Goal: Task Accomplishment & Management: Complete application form

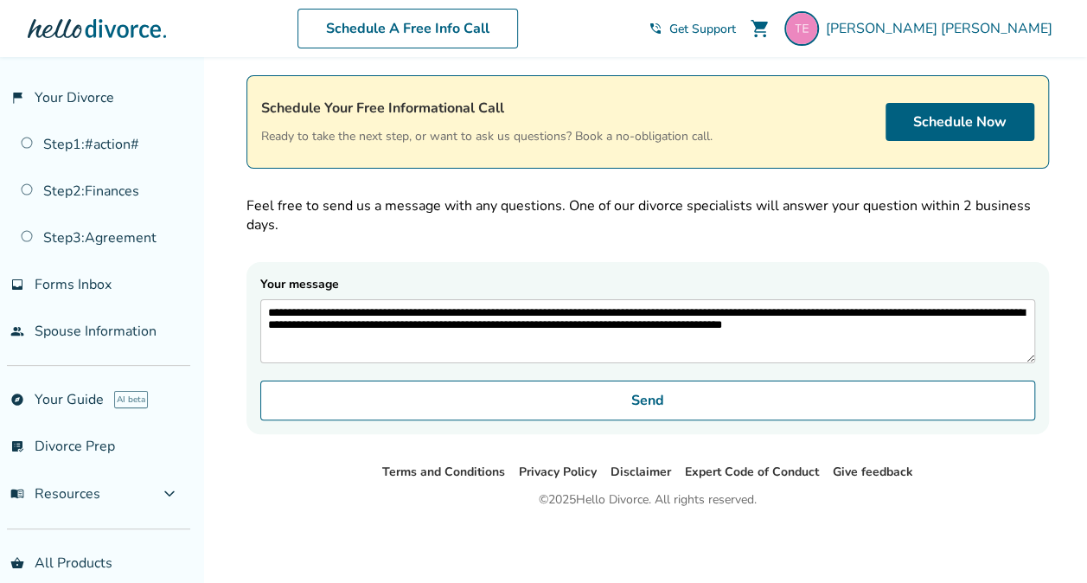
click at [819, 24] on img at bounding box center [801, 28] width 35 height 35
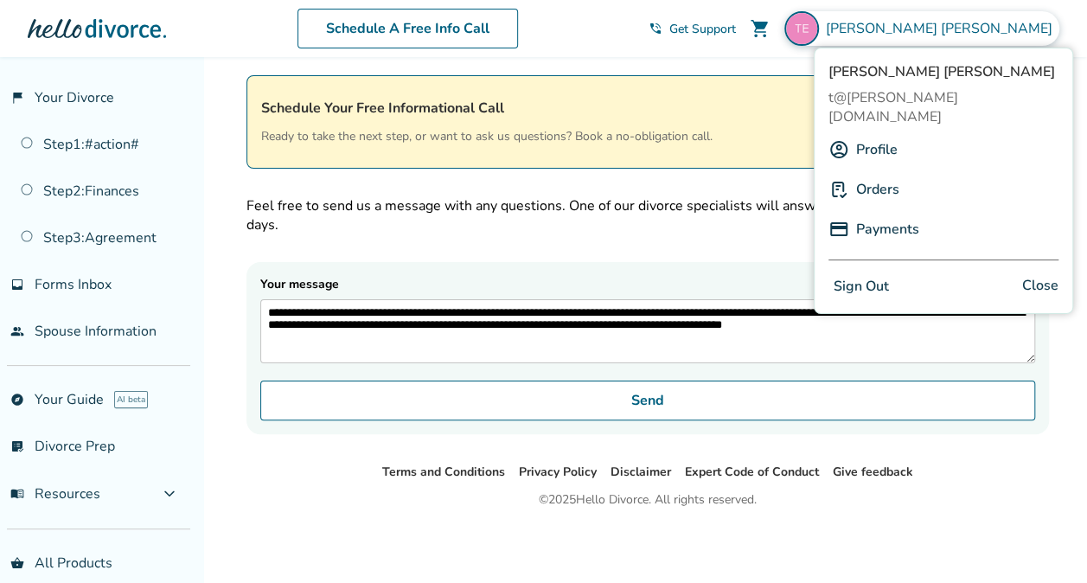
click at [869, 274] on button "Sign Out" at bounding box center [861, 286] width 66 height 25
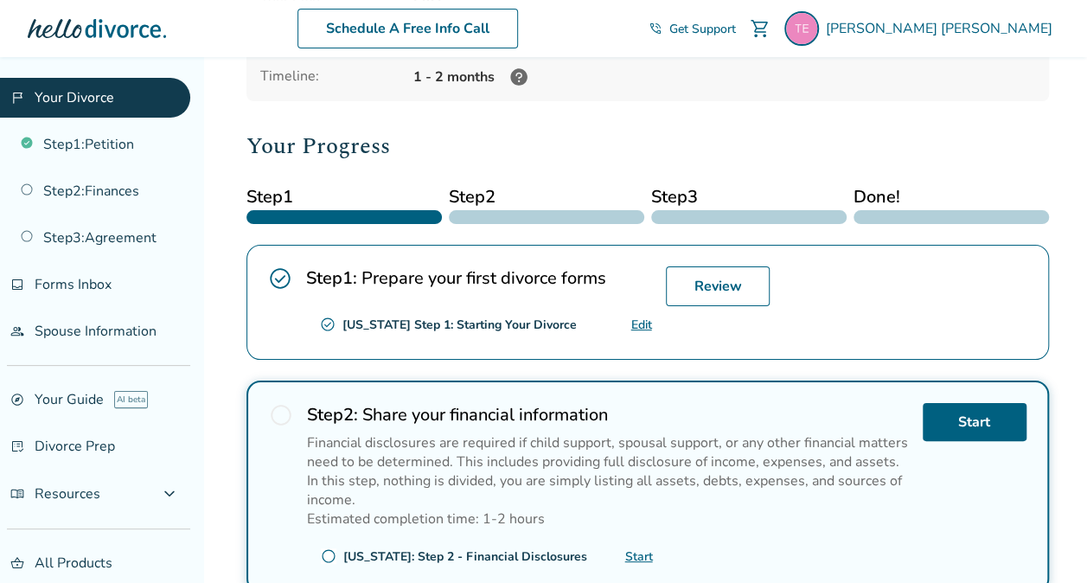
scroll to position [167, 0]
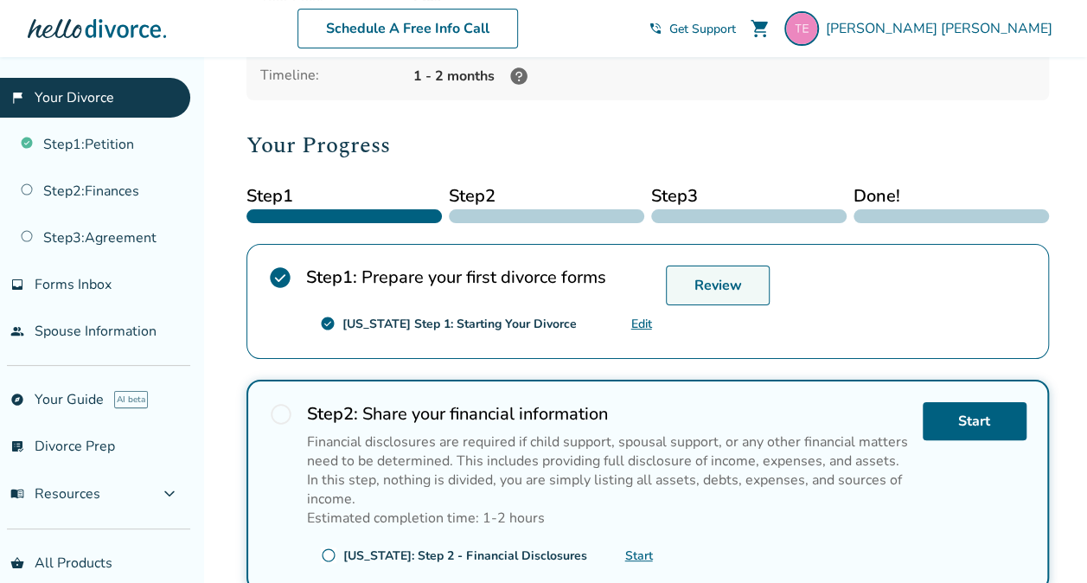
click at [690, 267] on link "Review" at bounding box center [718, 285] width 104 height 40
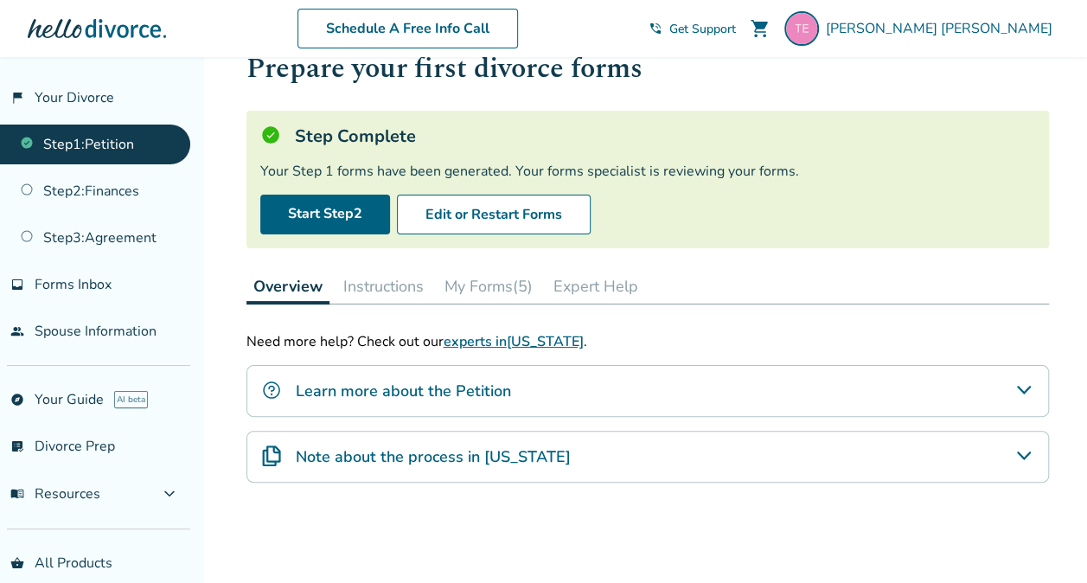
scroll to position [64, 0]
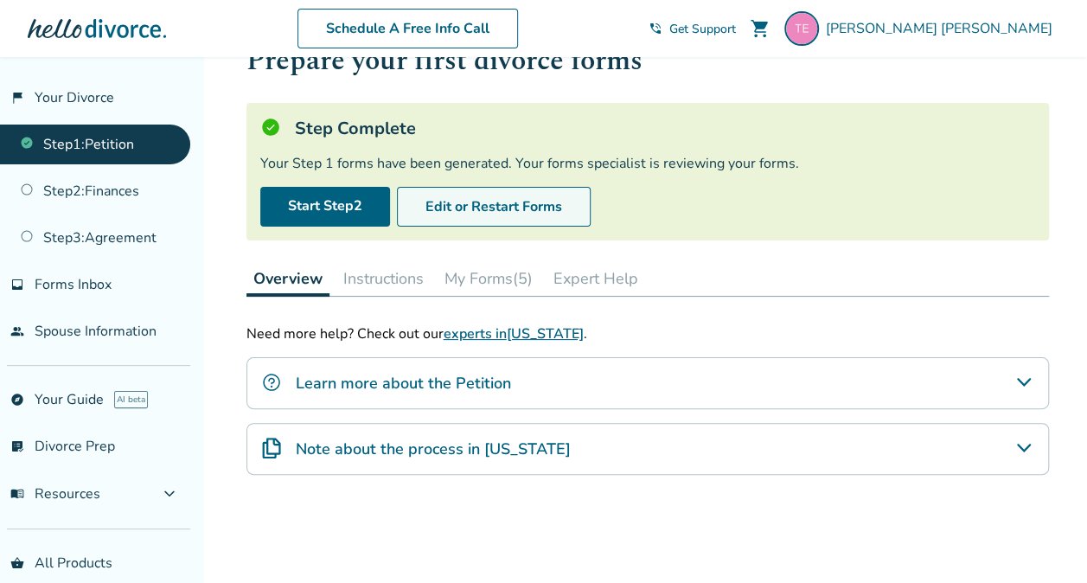
click at [505, 209] on button "Edit or Restart Forms" at bounding box center [494, 207] width 194 height 40
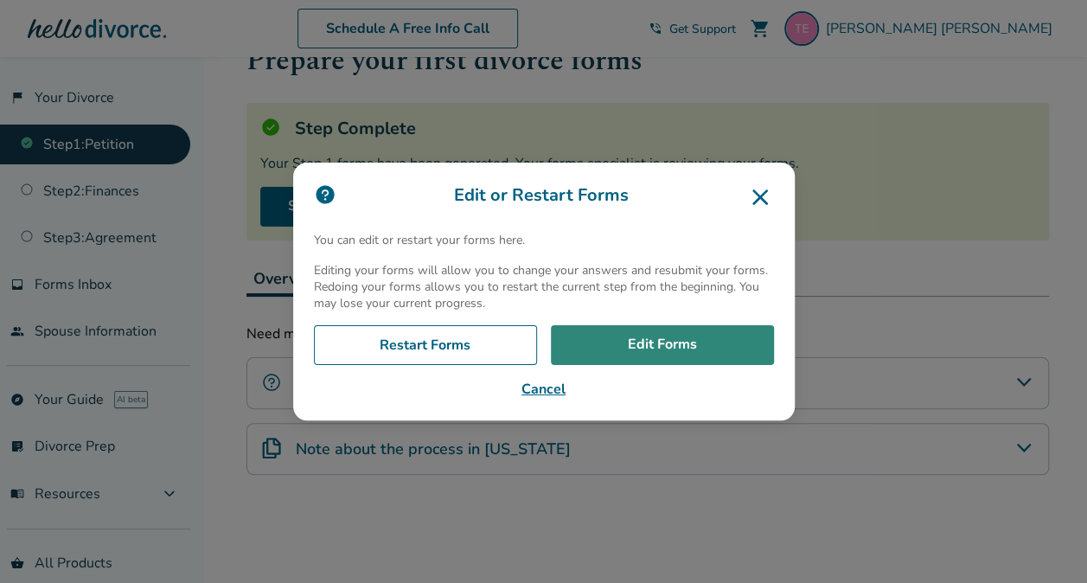
click at [624, 337] on link "Edit Forms" at bounding box center [662, 345] width 223 height 40
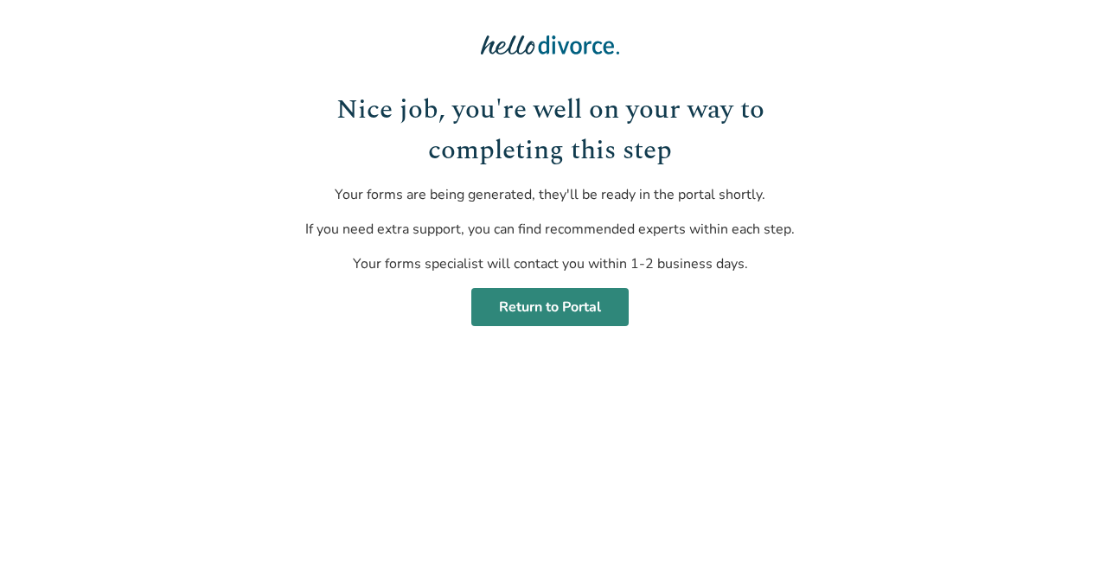
click at [530, 296] on link "Return to Portal" at bounding box center [549, 307] width 157 height 38
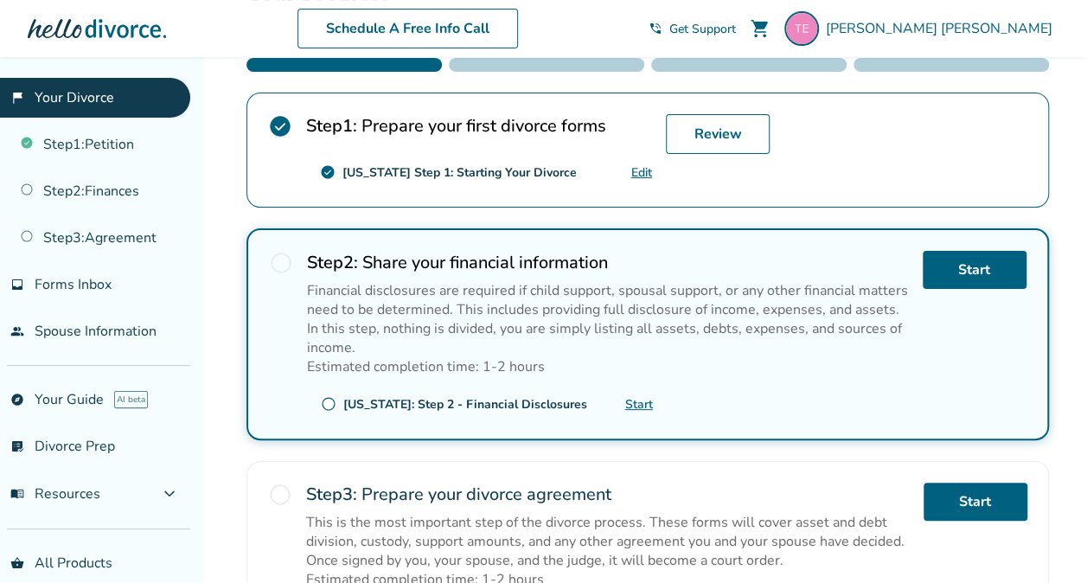
scroll to position [319, 0]
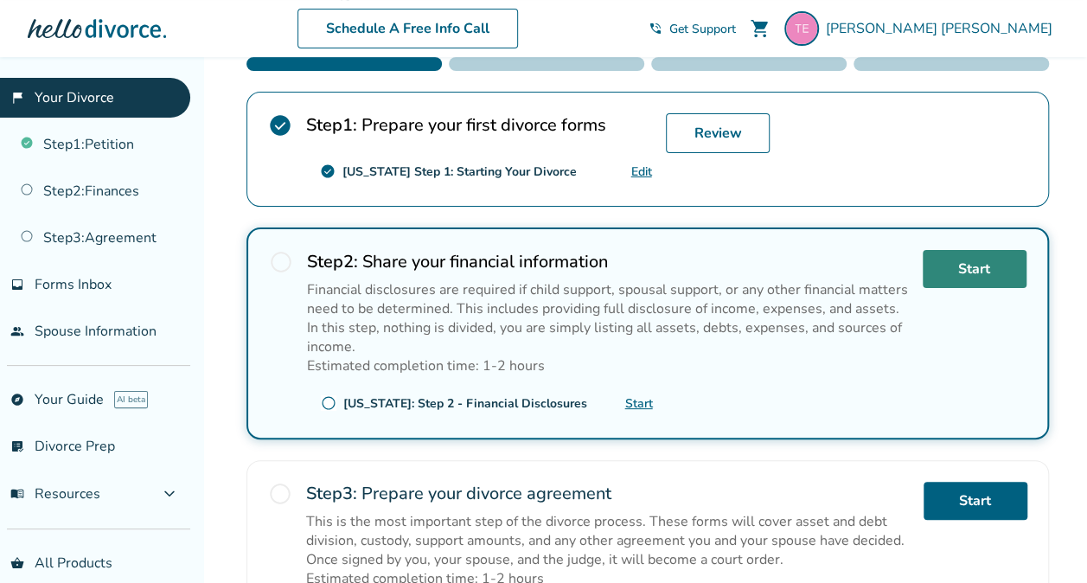
click at [949, 264] on link "Start" at bounding box center [974, 269] width 104 height 38
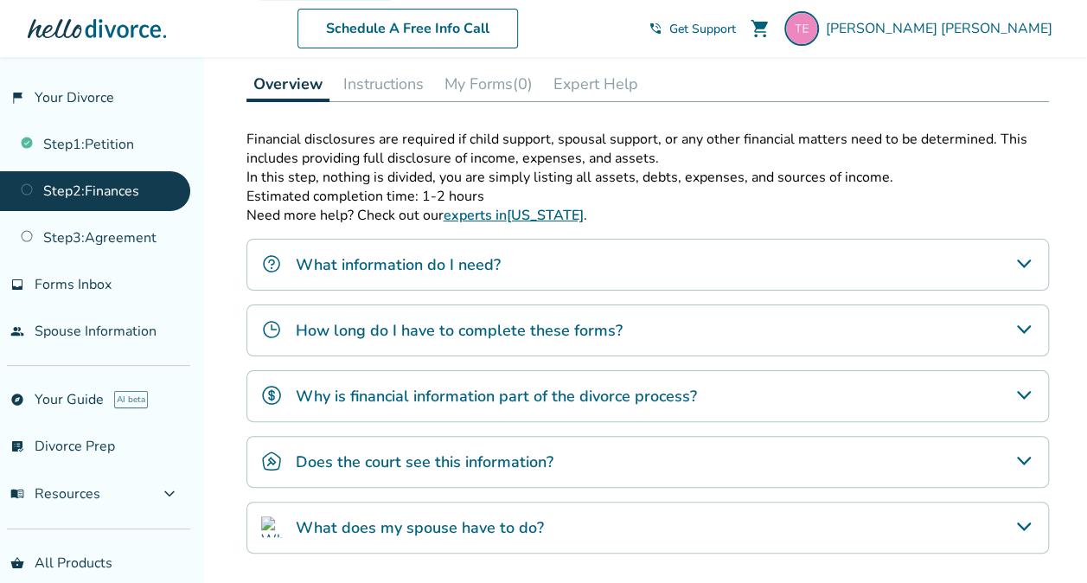
scroll to position [258, 0]
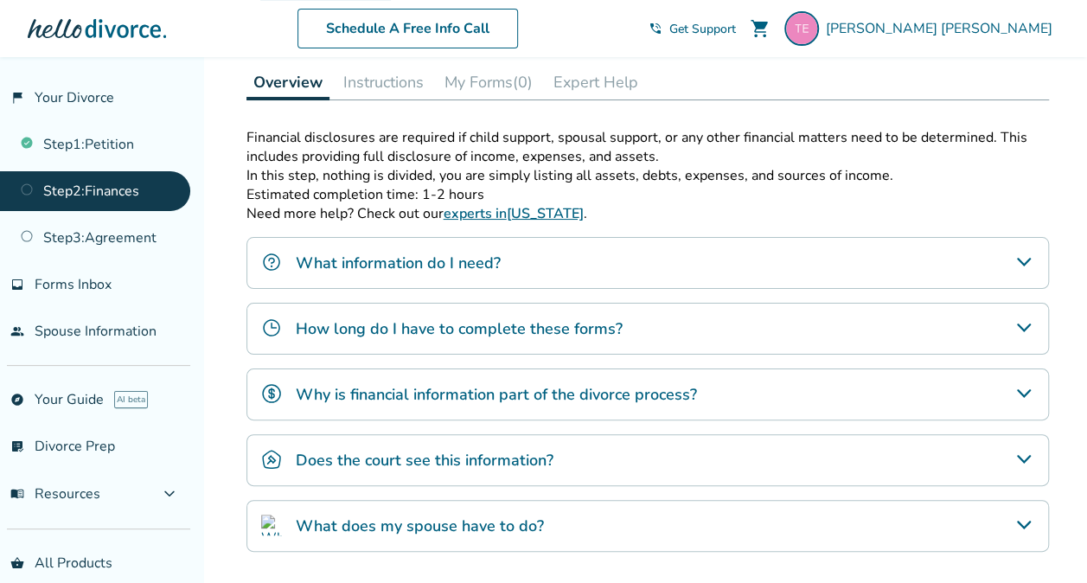
click at [468, 254] on h4 "What information do I need?" at bounding box center [398, 263] width 205 height 22
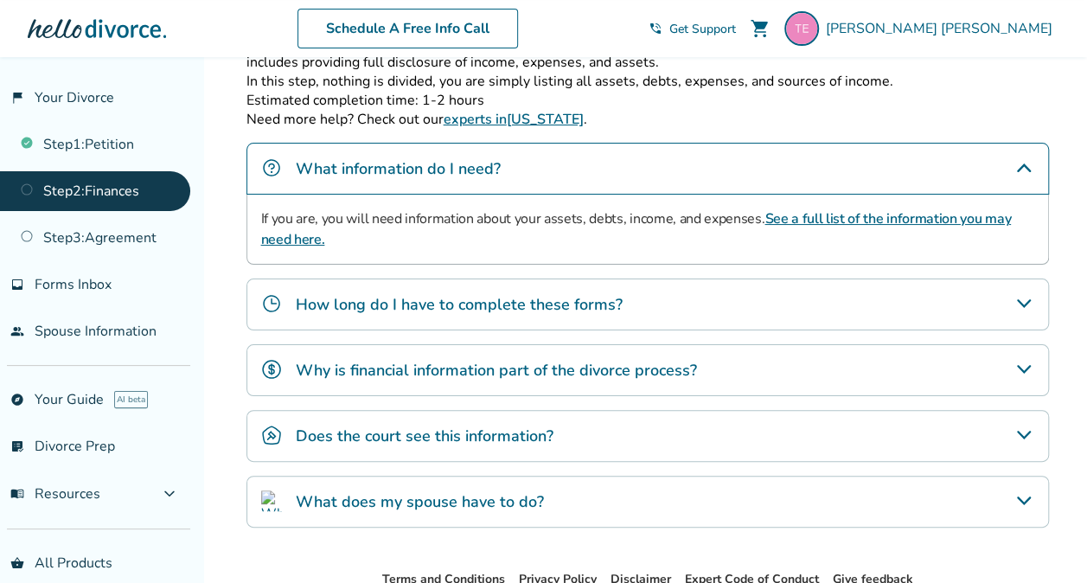
scroll to position [355, 0]
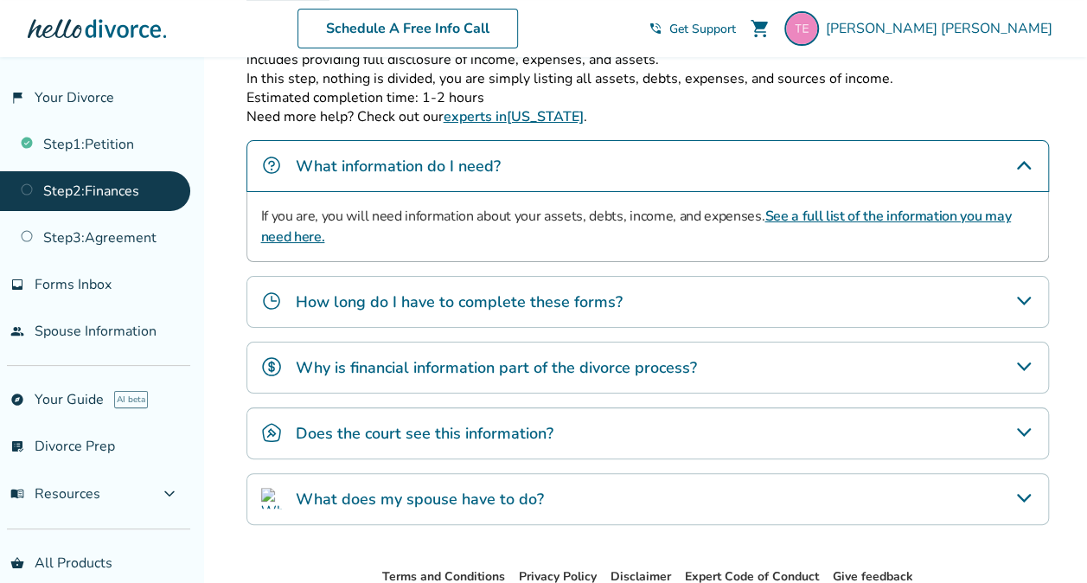
click at [838, 216] on link "See a full list of the information you may need here." at bounding box center [635, 227] width 749 height 40
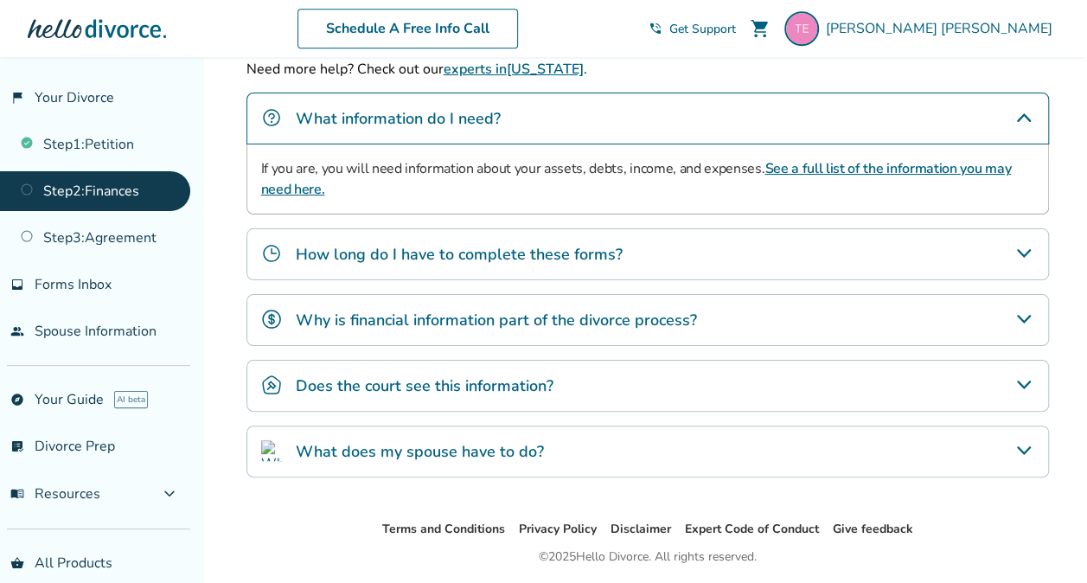
scroll to position [406, 0]
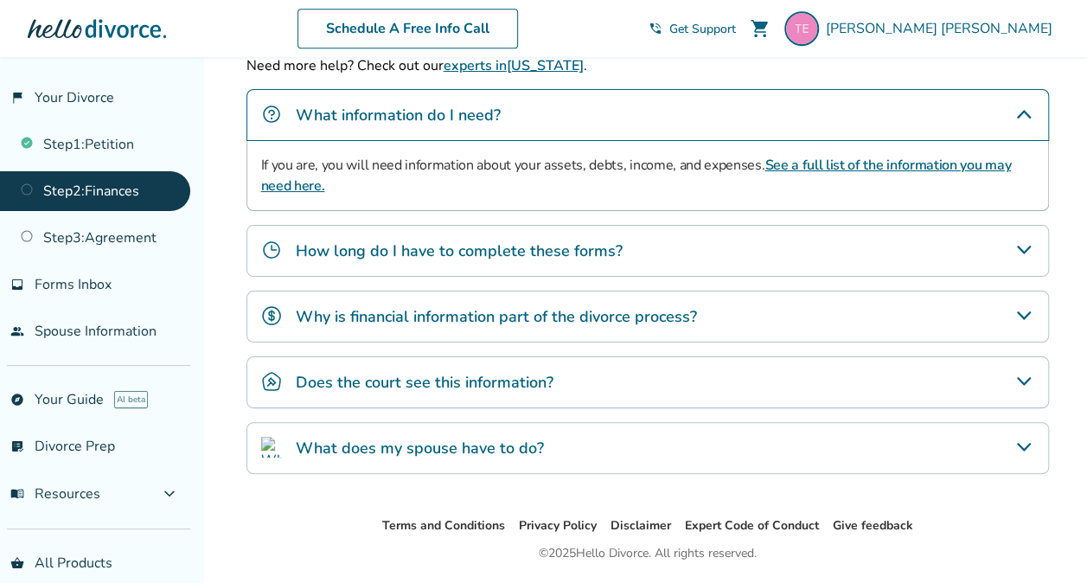
click at [450, 247] on h4 "How long do I have to complete these forms?" at bounding box center [459, 250] width 327 height 22
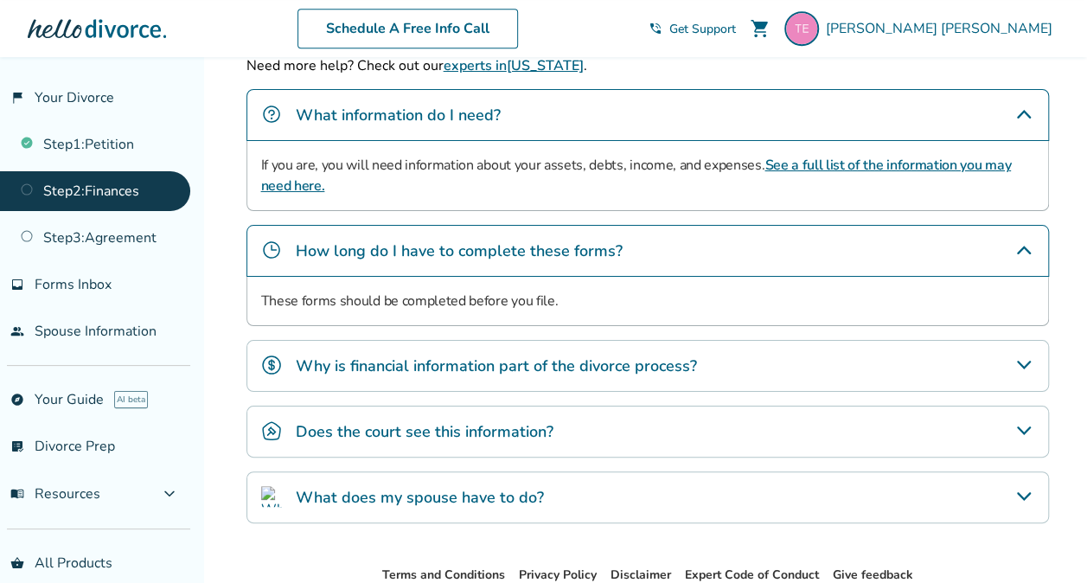
click at [450, 247] on h4 "How long do I have to complete these forms?" at bounding box center [459, 250] width 327 height 22
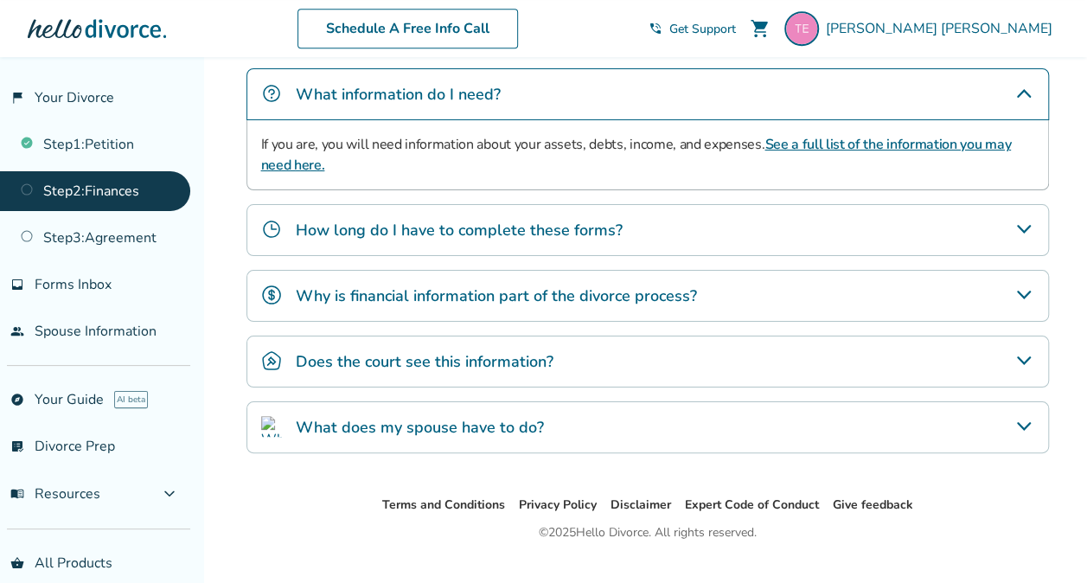
scroll to position [453, 0]
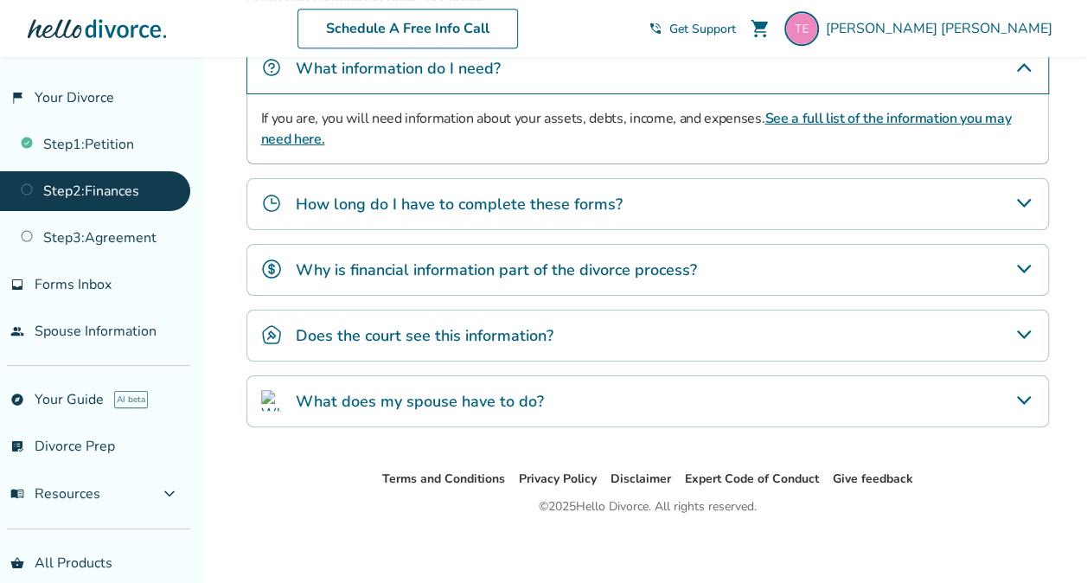
click at [457, 390] on h4 "What does my spouse have to do?" at bounding box center [420, 401] width 248 height 22
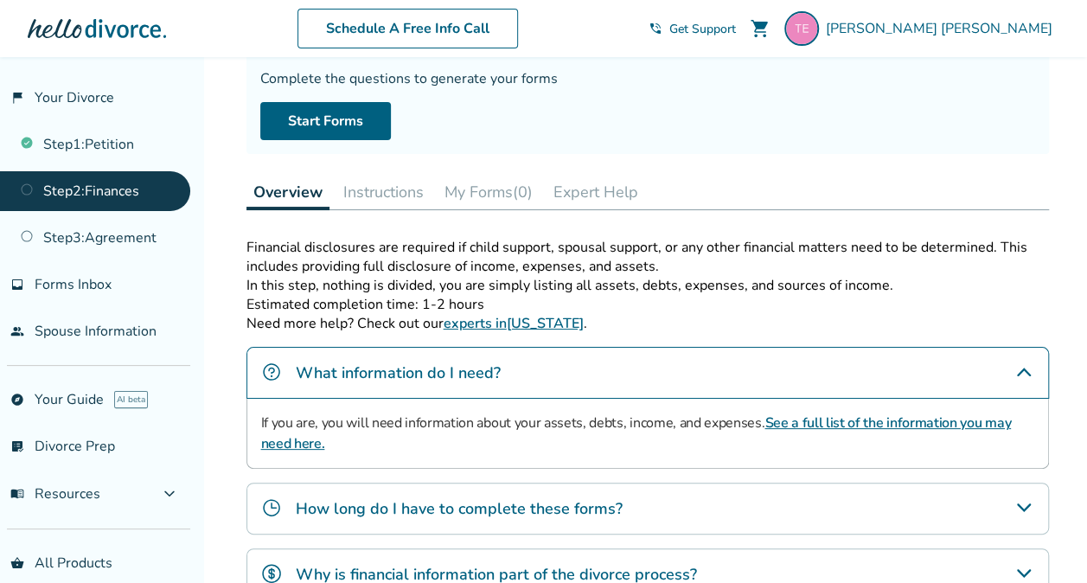
scroll to position [130, 0]
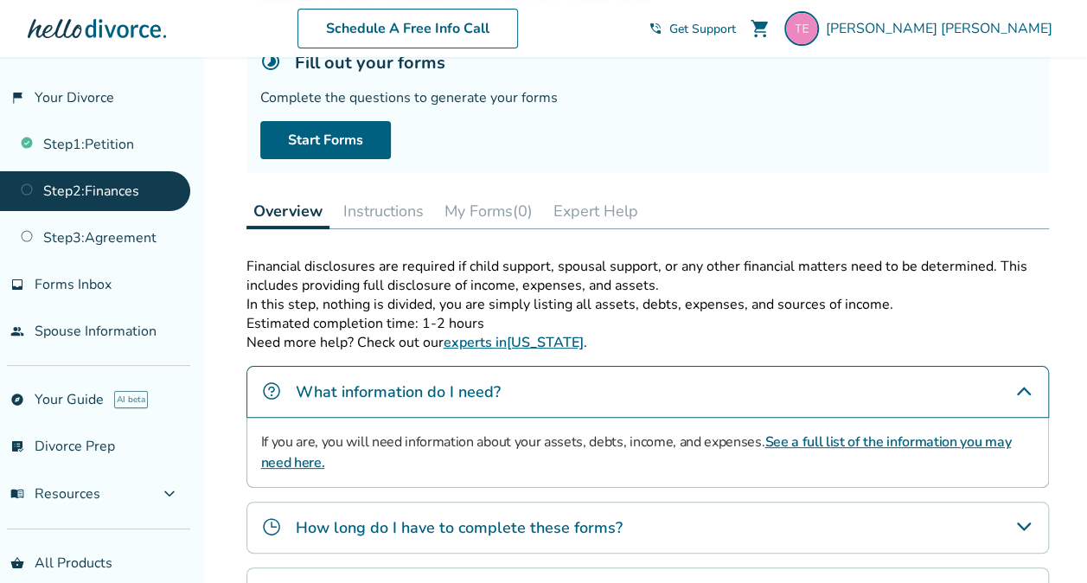
click at [382, 209] on button "Instructions" at bounding box center [383, 211] width 94 height 35
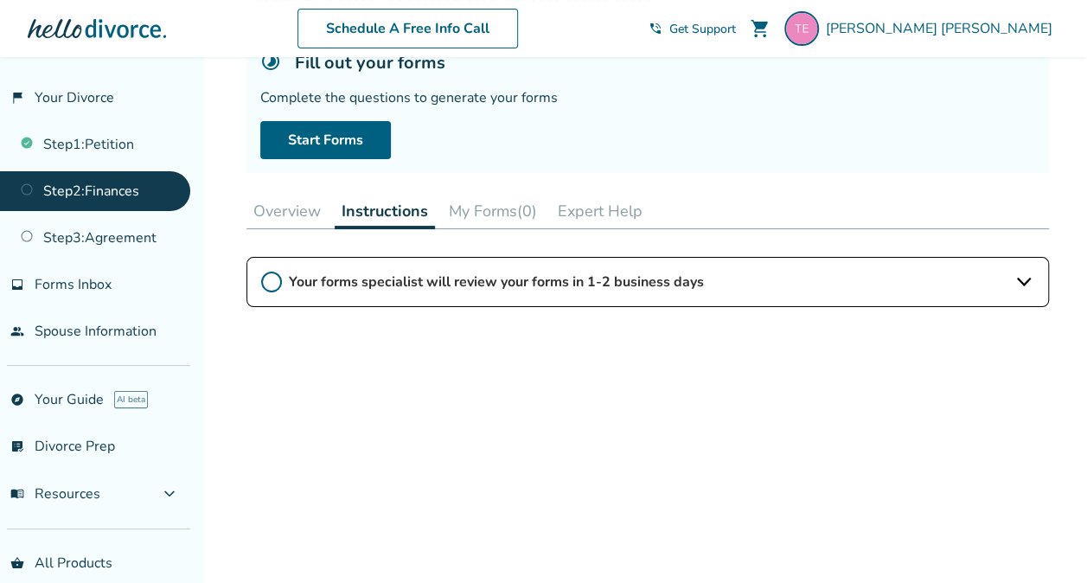
click at [295, 220] on button "Overview" at bounding box center [286, 211] width 81 height 35
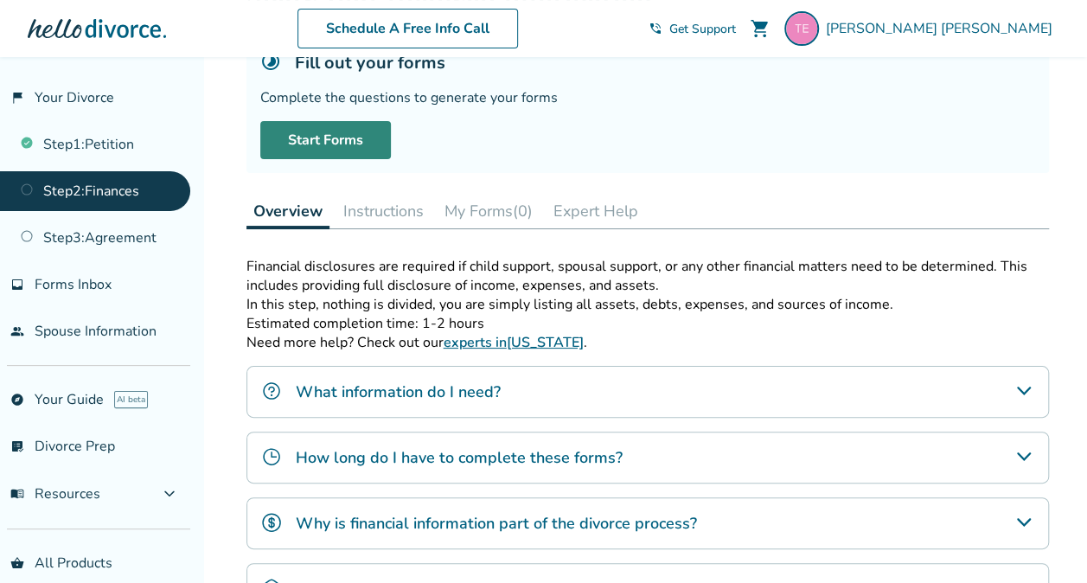
click at [323, 135] on link "Start Forms" at bounding box center [325, 140] width 131 height 38
